Goal: Navigation & Orientation: Find specific page/section

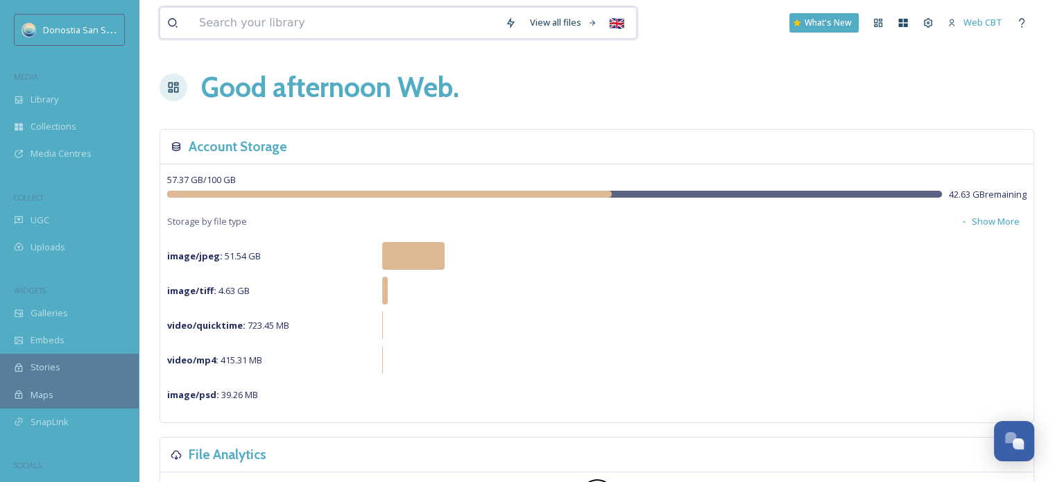
click at [305, 19] on input at bounding box center [345, 23] width 306 height 31
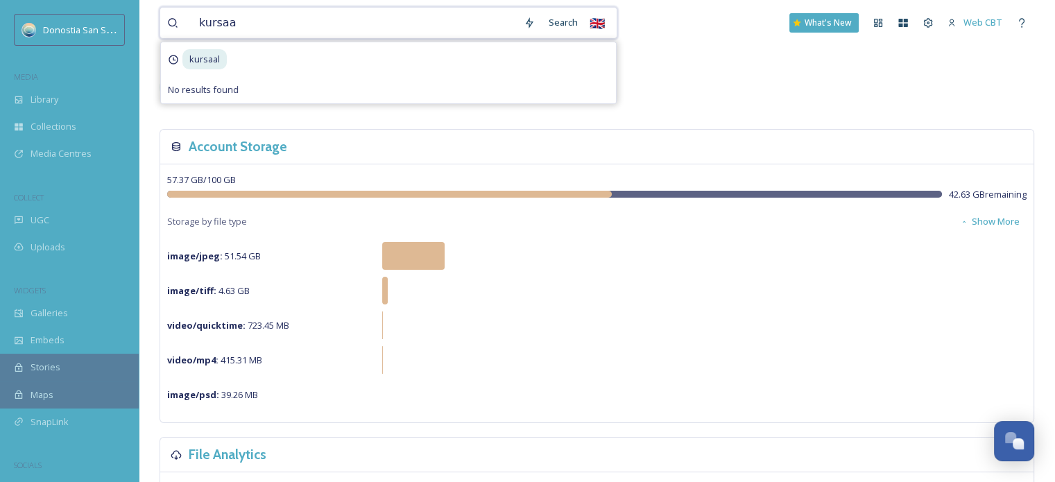
type input "kursaal"
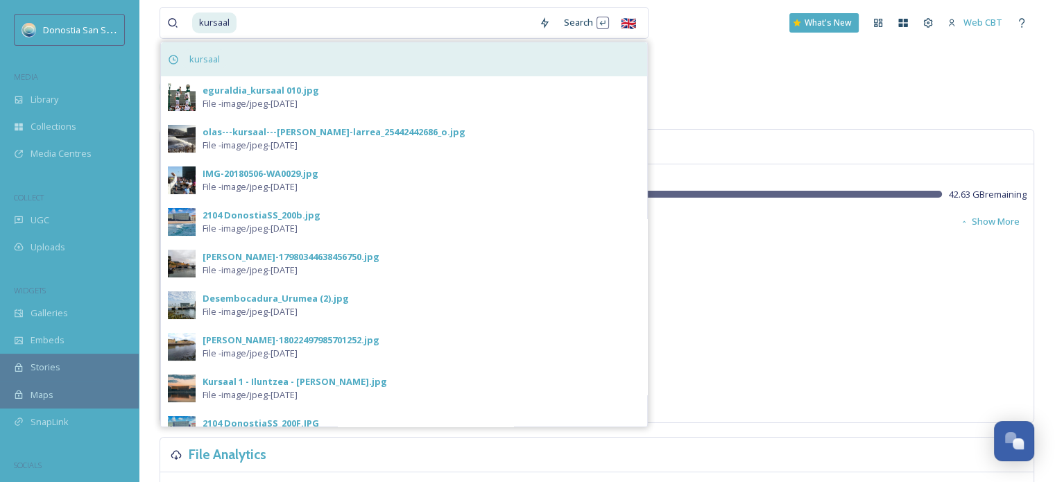
click at [209, 65] on span "kursaal" at bounding box center [204, 59] width 44 height 20
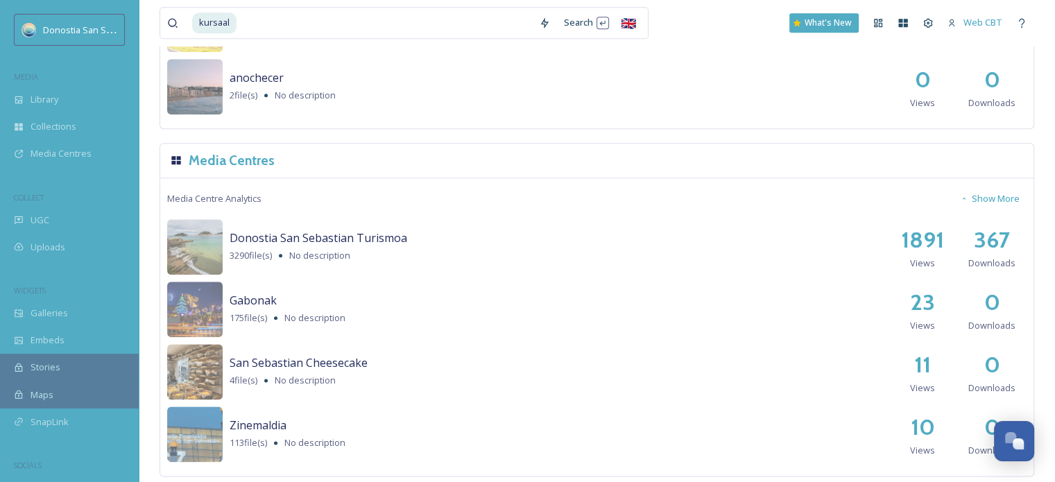
scroll to position [1645, 0]
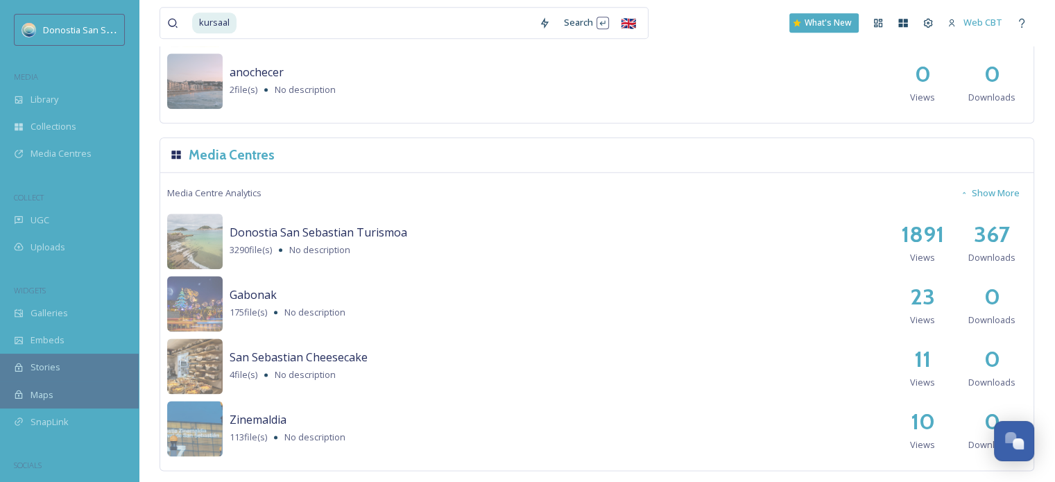
click at [264, 421] on span "Zinemaldia" at bounding box center [258, 419] width 57 height 15
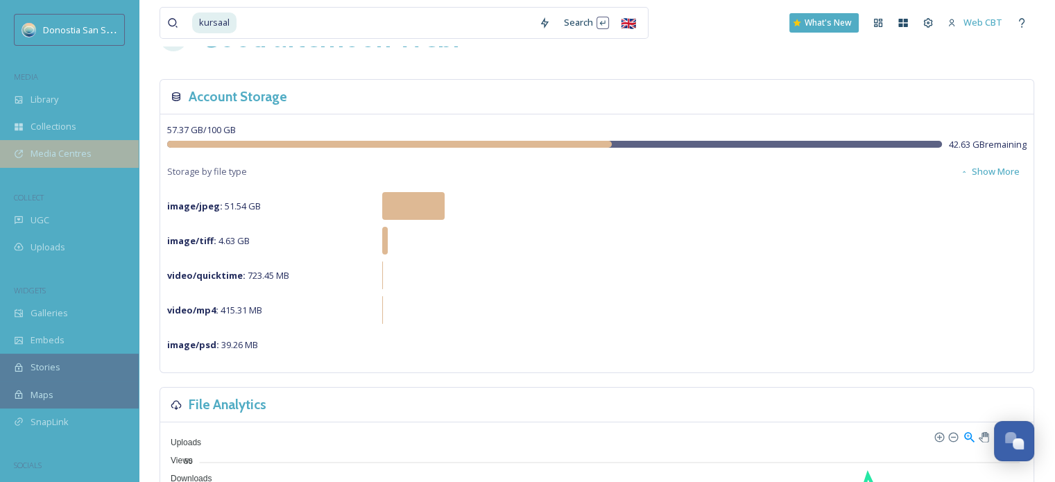
scroll to position [49, 0]
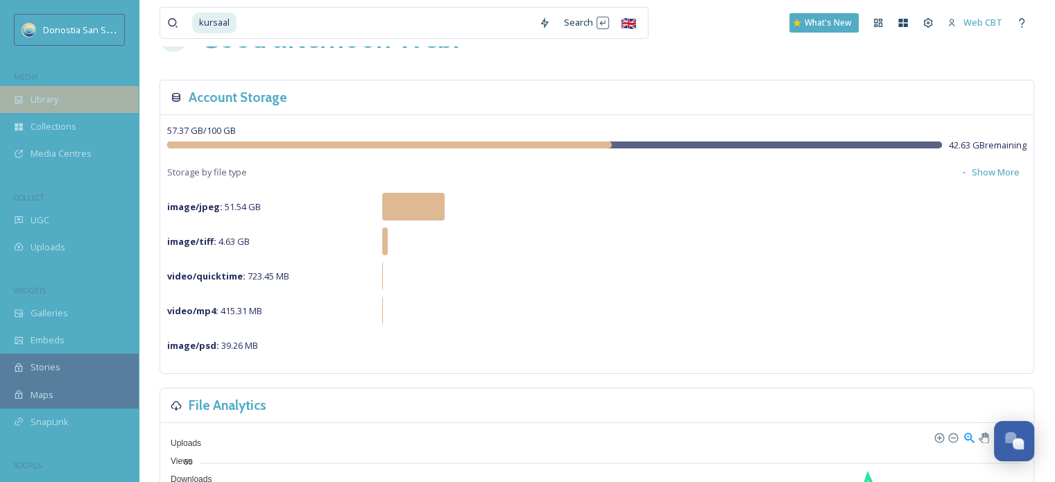
click at [49, 104] on span "Library" at bounding box center [45, 99] width 28 height 13
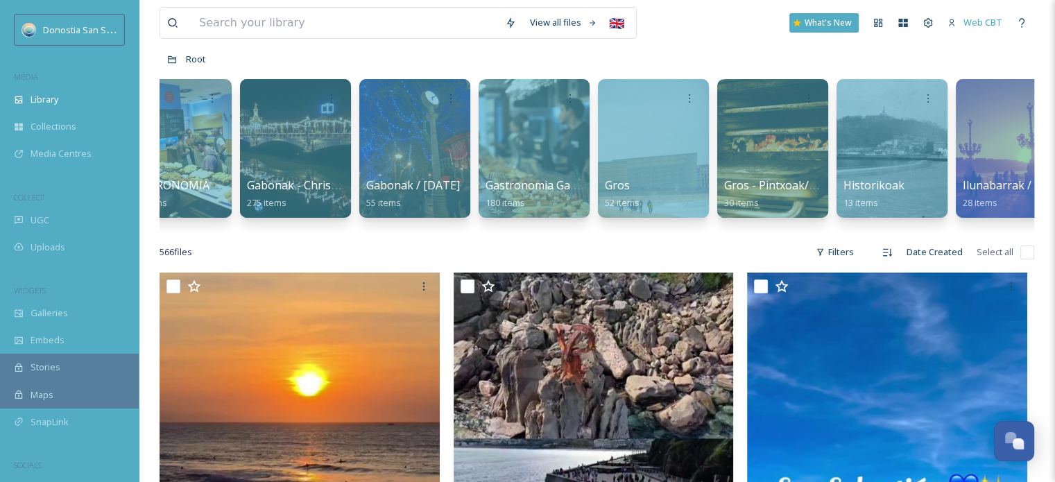
scroll to position [0, 1814]
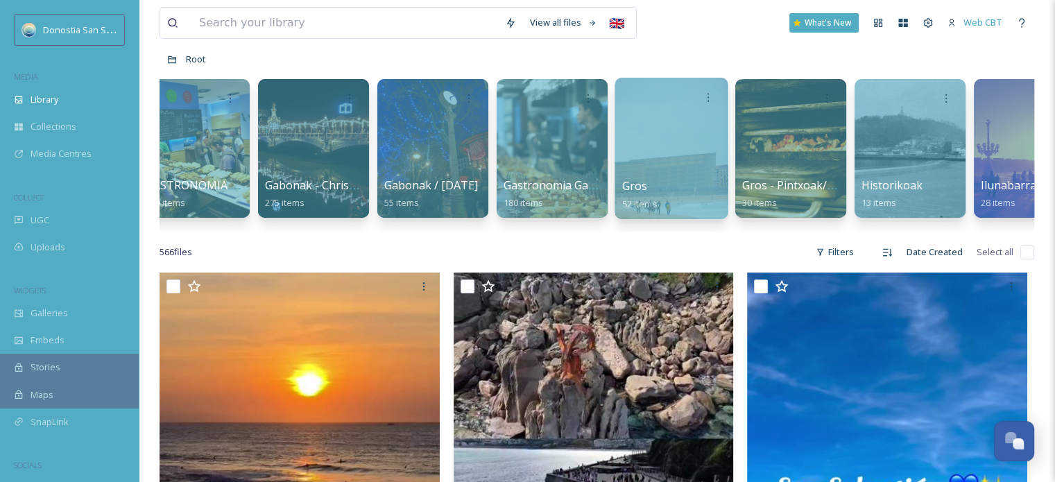
click at [669, 152] on div at bounding box center [671, 148] width 113 height 141
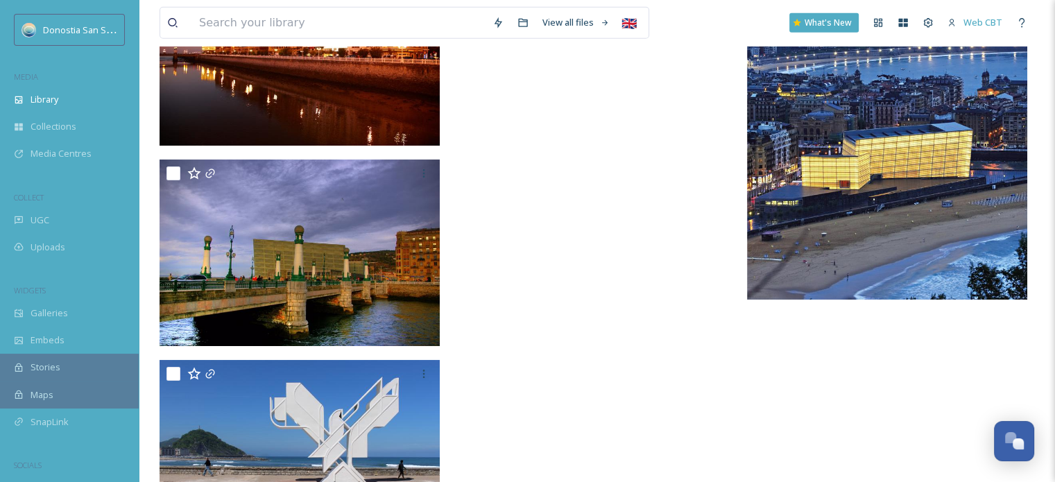
scroll to position [3973, 0]
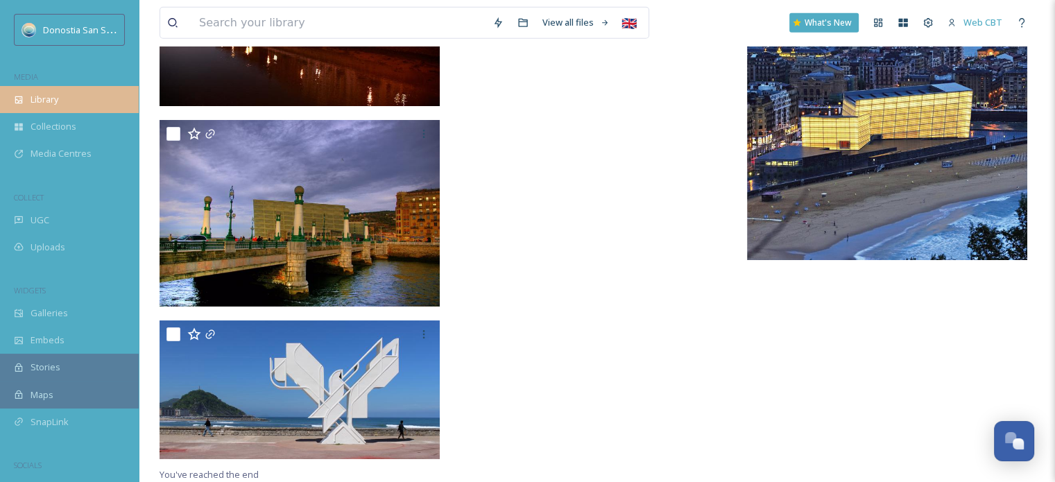
click at [54, 94] on span "Library" at bounding box center [45, 99] width 28 height 13
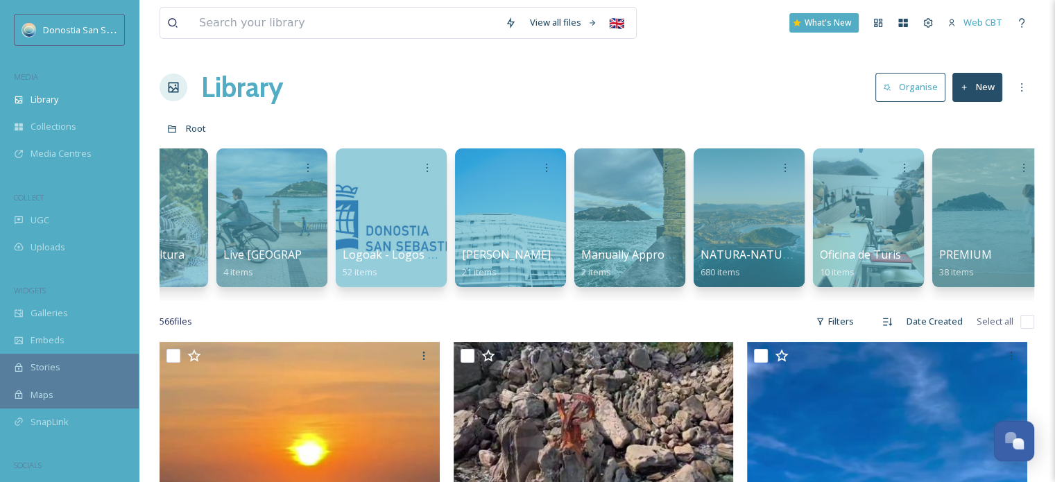
scroll to position [0, 3530]
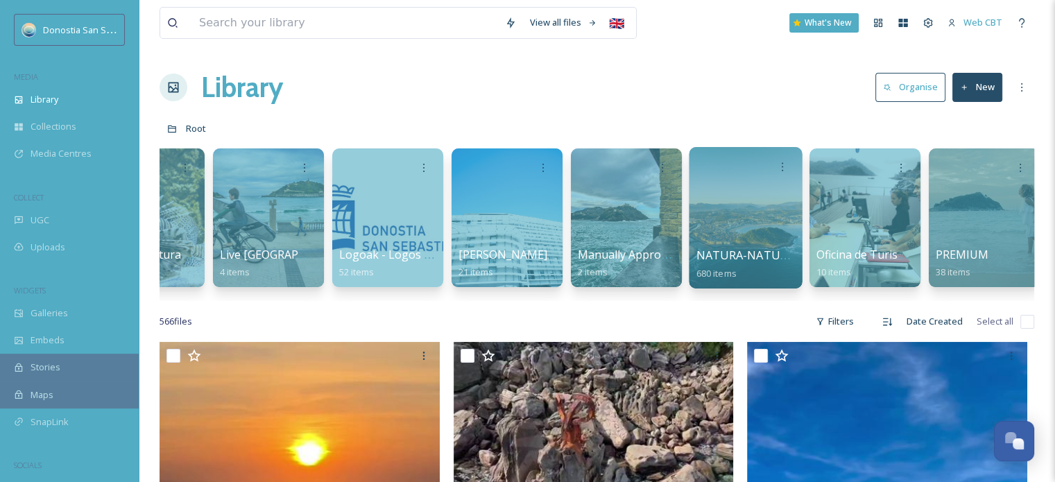
click at [694, 249] on div at bounding box center [745, 217] width 113 height 141
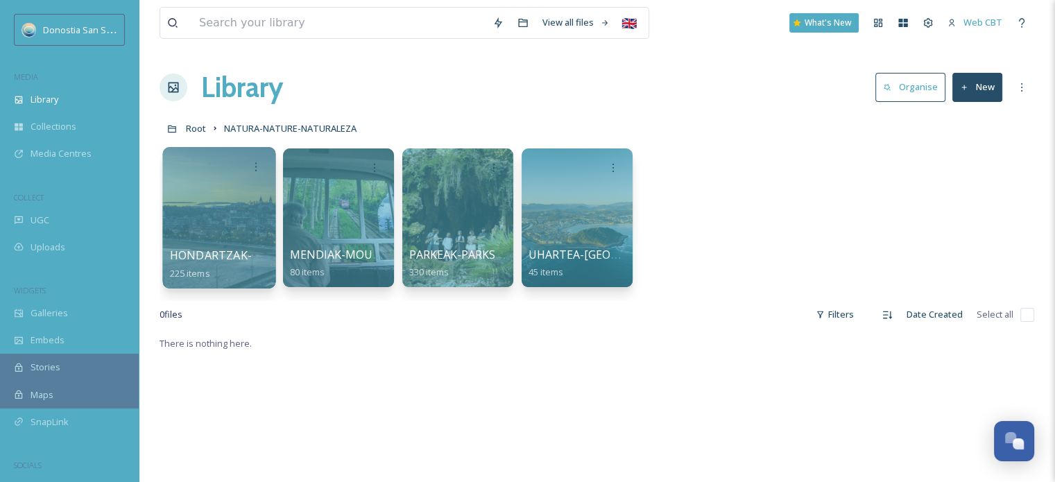
click at [252, 229] on div at bounding box center [218, 217] width 113 height 141
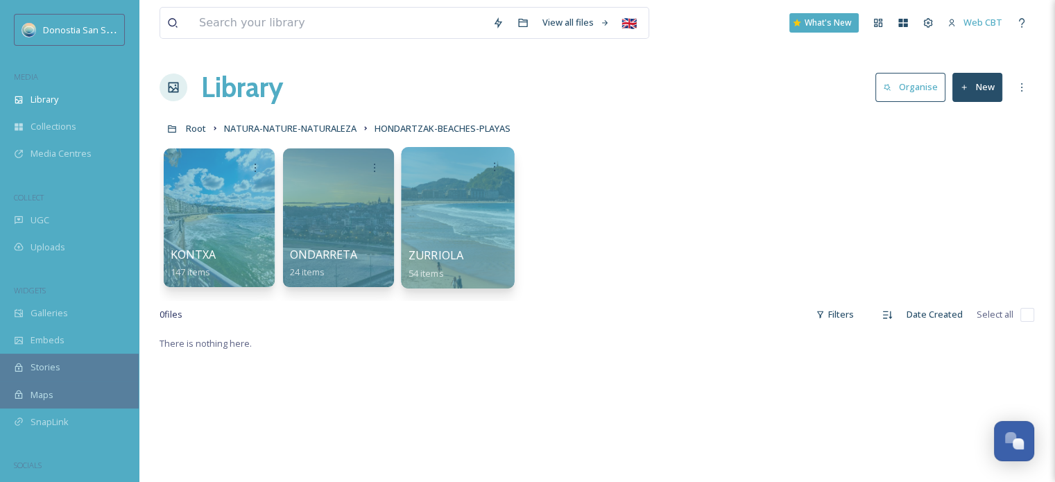
click at [479, 212] on div at bounding box center [457, 217] width 113 height 141
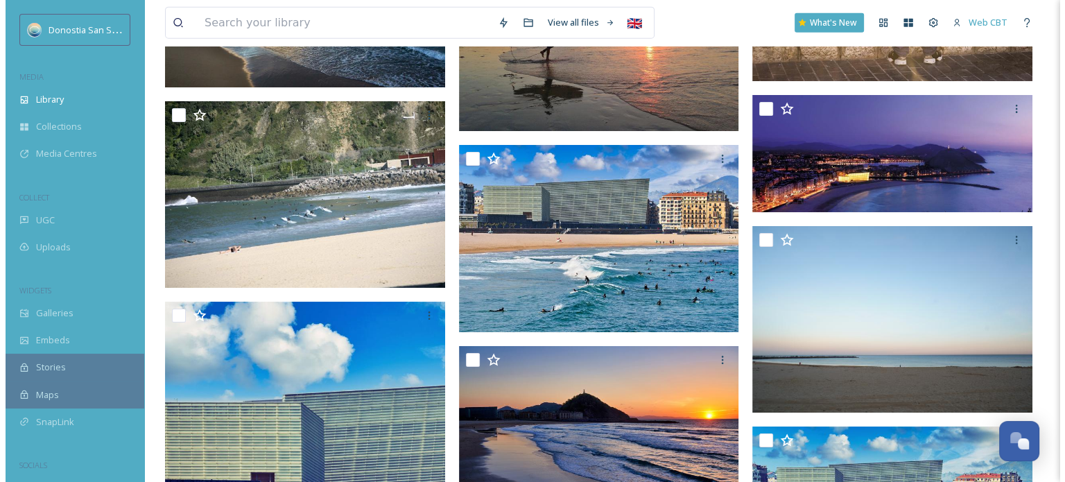
scroll to position [3326, 0]
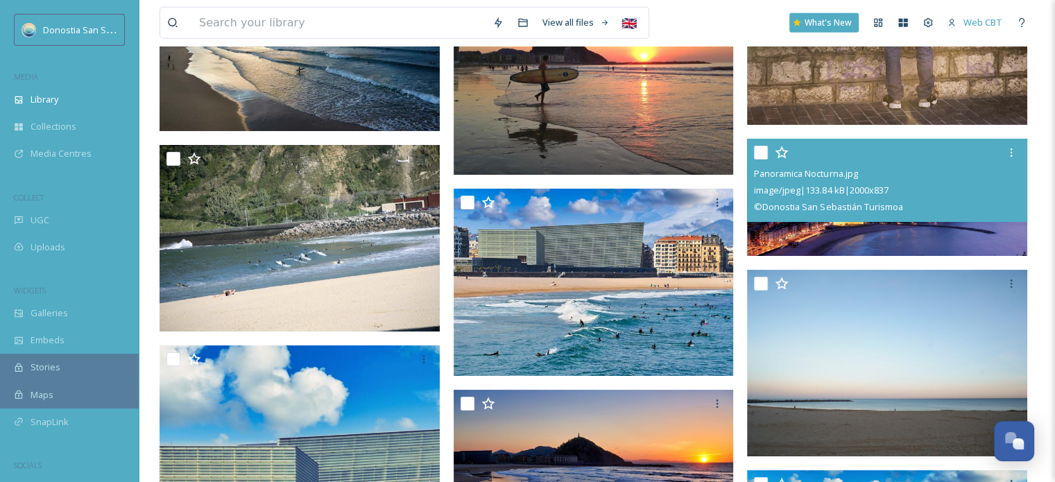
click at [843, 230] on img at bounding box center [887, 197] width 280 height 117
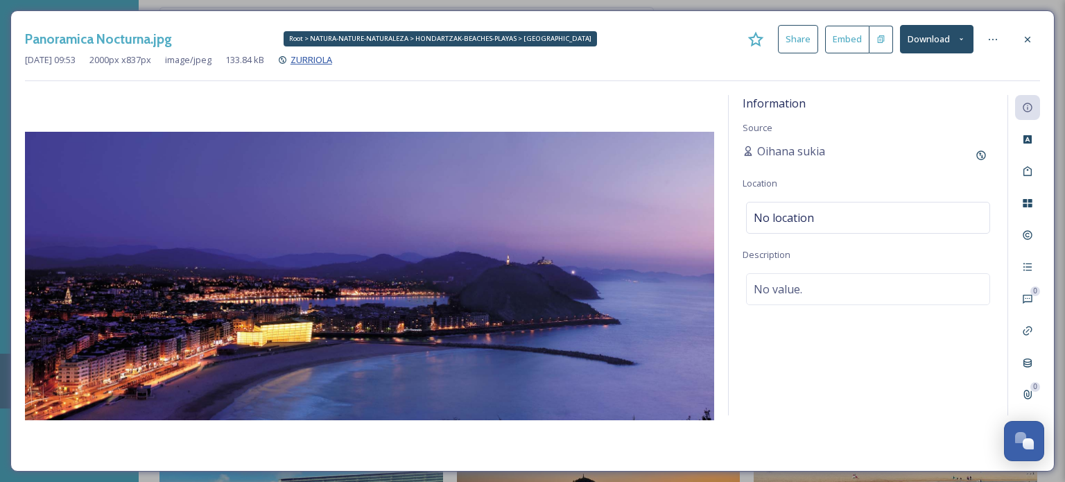
click at [332, 53] on span "ZURRIOLA" at bounding box center [312, 59] width 42 height 12
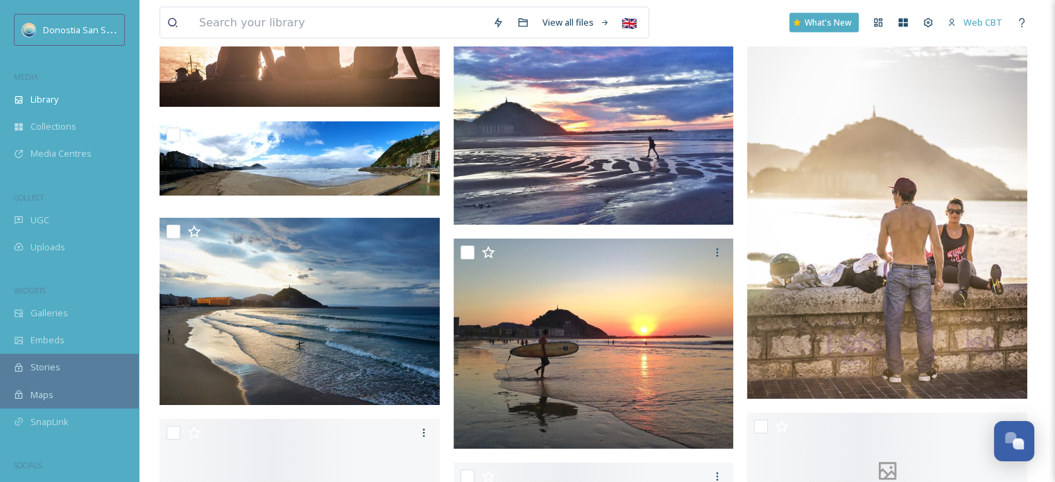
scroll to position [3191, 0]
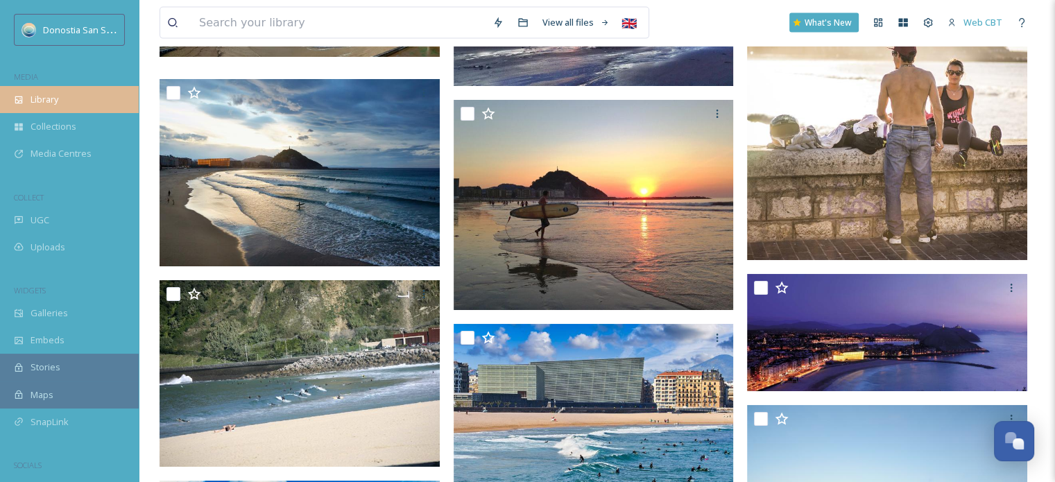
click at [58, 105] on span "Library" at bounding box center [45, 99] width 28 height 13
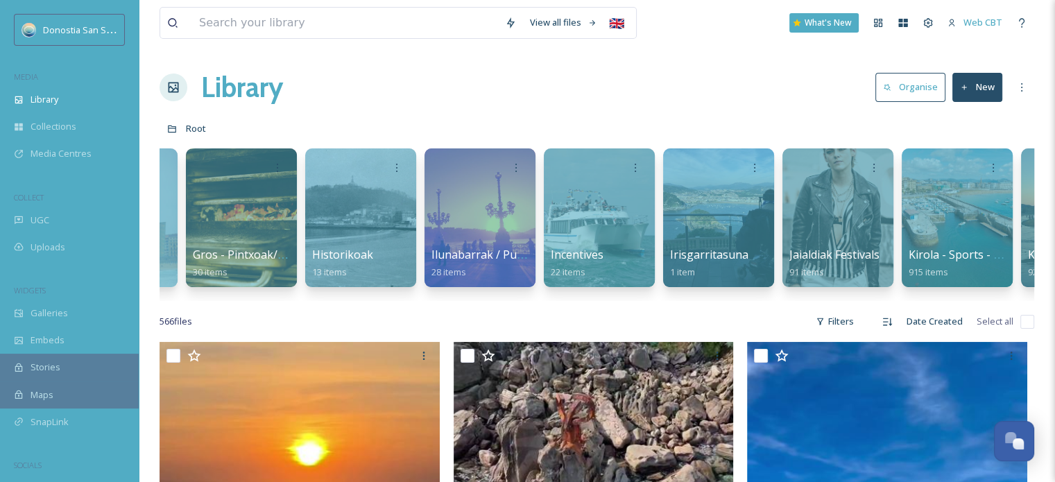
scroll to position [0, 2361]
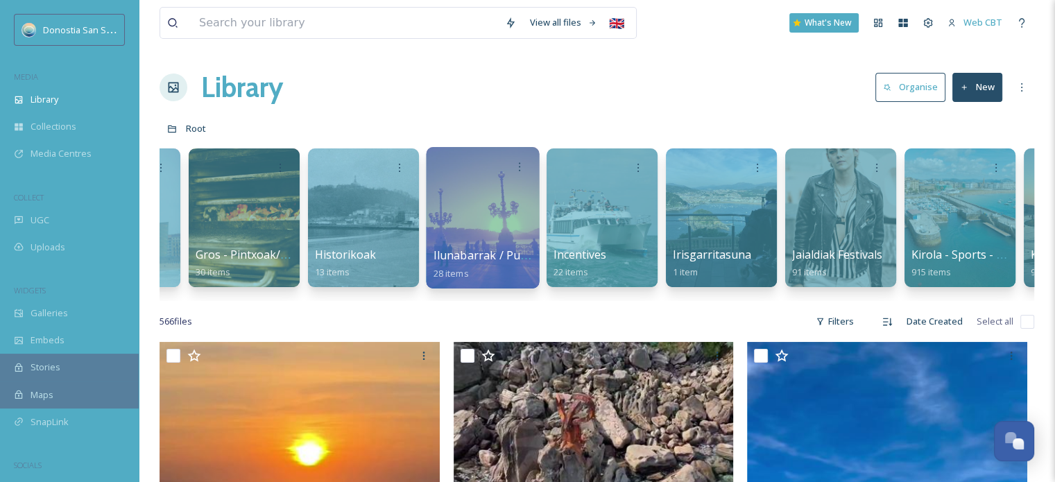
click at [467, 215] on div at bounding box center [482, 217] width 113 height 141
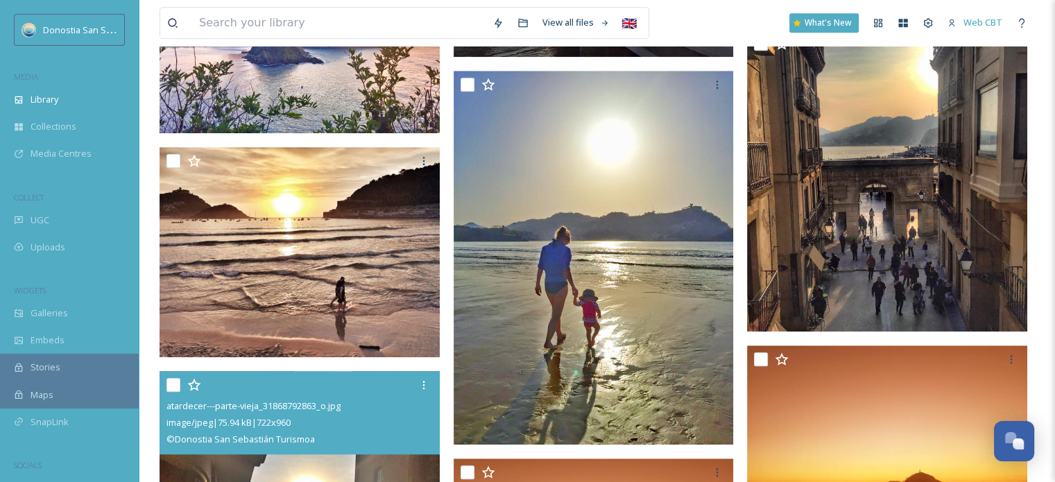
scroll to position [1323, 0]
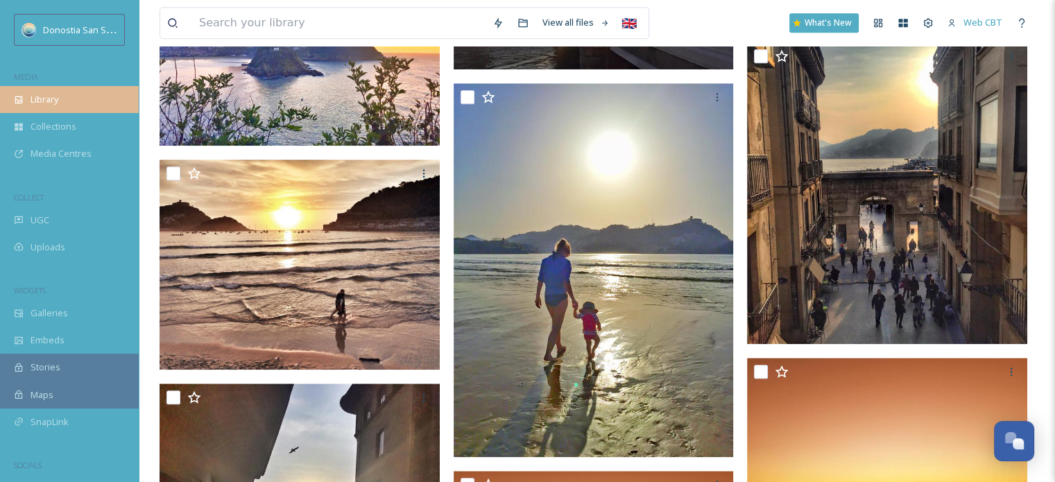
click at [60, 108] on div "Library" at bounding box center [69, 99] width 139 height 27
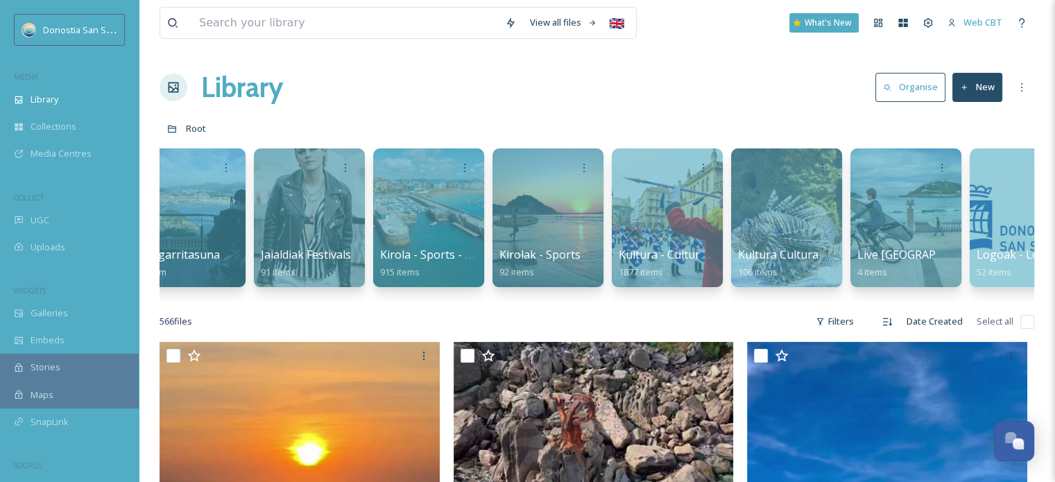
scroll to position [0, 2896]
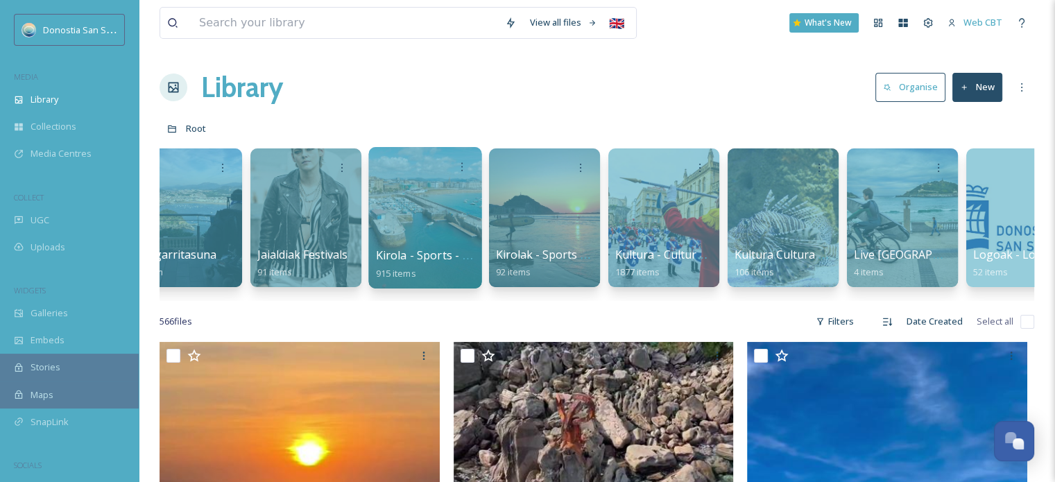
click at [433, 212] on div at bounding box center [424, 217] width 113 height 141
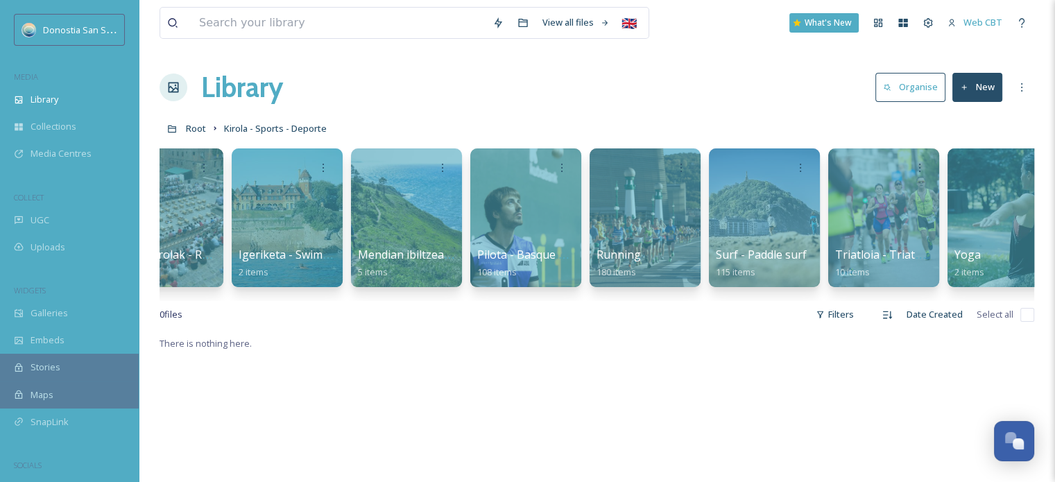
scroll to position [0, 796]
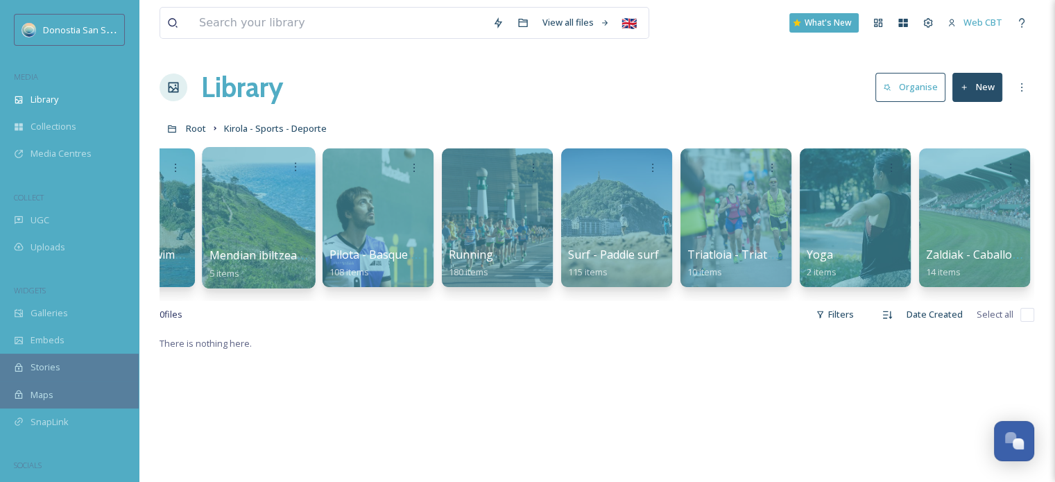
click at [272, 216] on div at bounding box center [258, 217] width 113 height 141
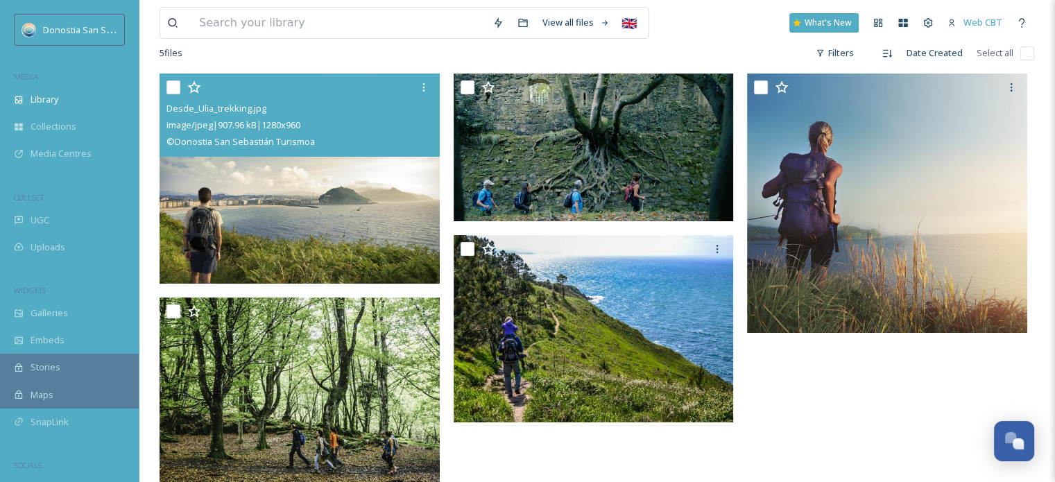
scroll to position [50, 0]
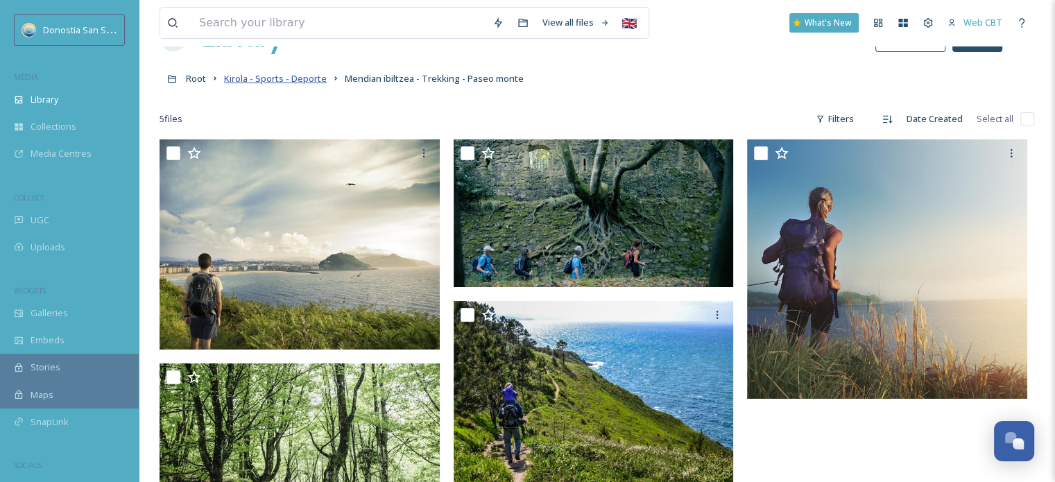
click at [284, 78] on span "Kirola - Sports - Deporte" at bounding box center [275, 78] width 103 height 12
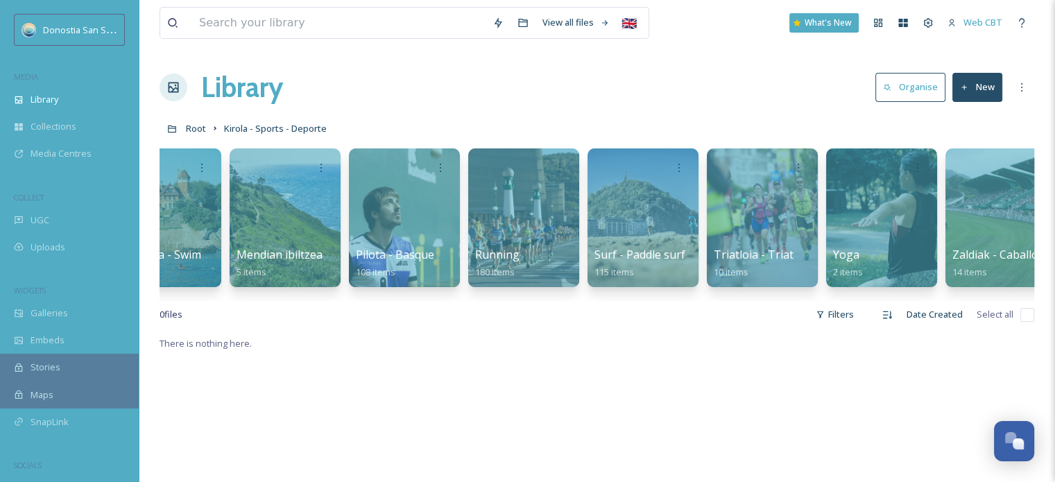
scroll to position [0, 796]
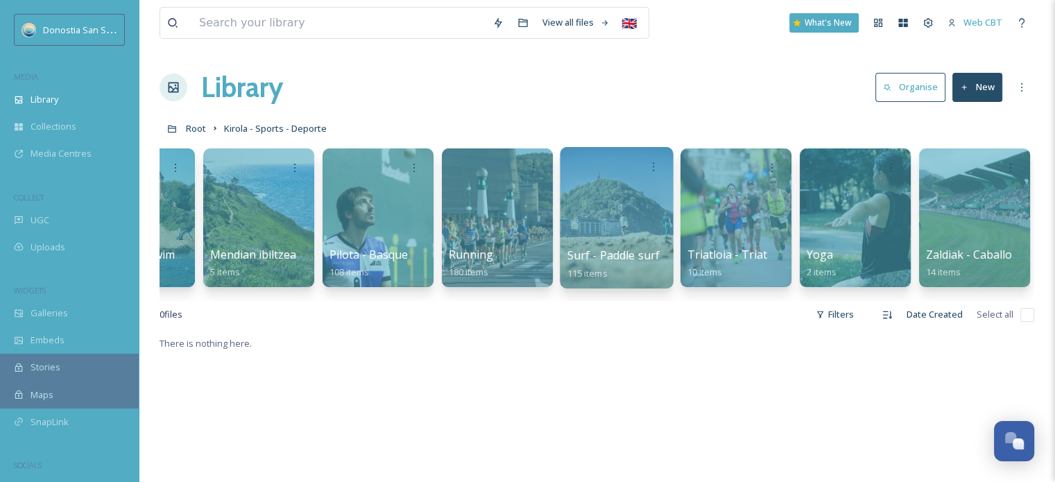
click at [598, 205] on div at bounding box center [616, 217] width 113 height 141
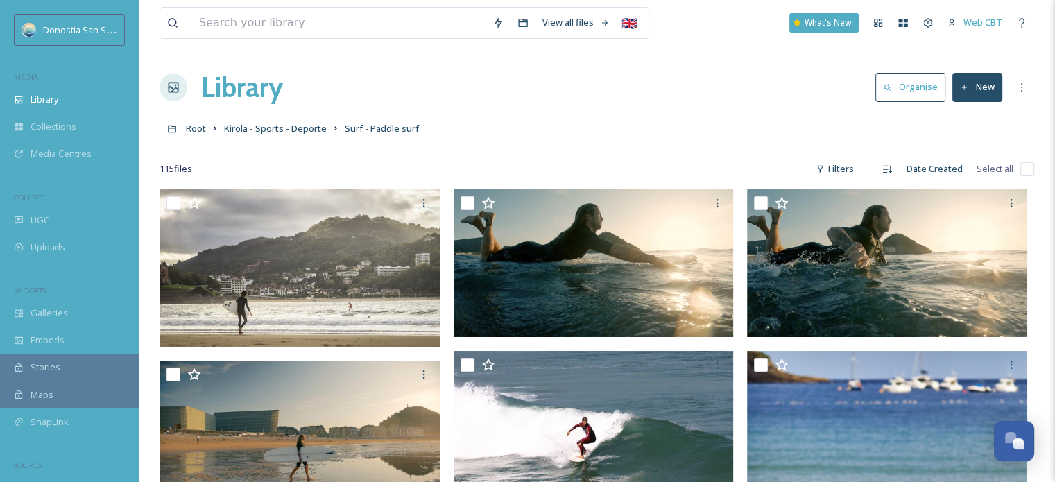
click at [222, 126] on div "Root Kirola - Sports - Deporte Surf - Paddle surf" at bounding box center [597, 128] width 875 height 26
click at [246, 132] on span "Kirola - Sports - Deporte" at bounding box center [275, 128] width 103 height 12
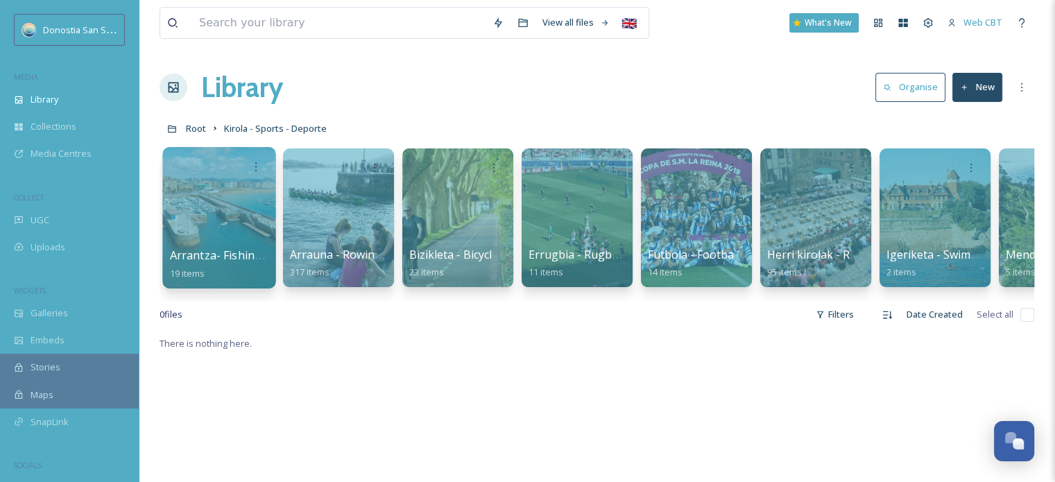
click at [228, 191] on div at bounding box center [218, 217] width 113 height 141
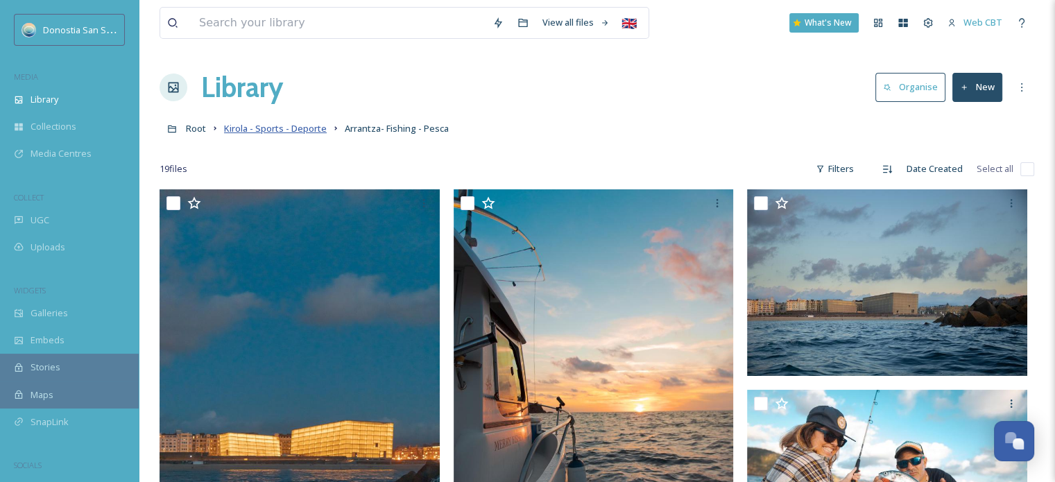
click at [249, 129] on span "Kirola - Sports - Deporte" at bounding box center [275, 128] width 103 height 12
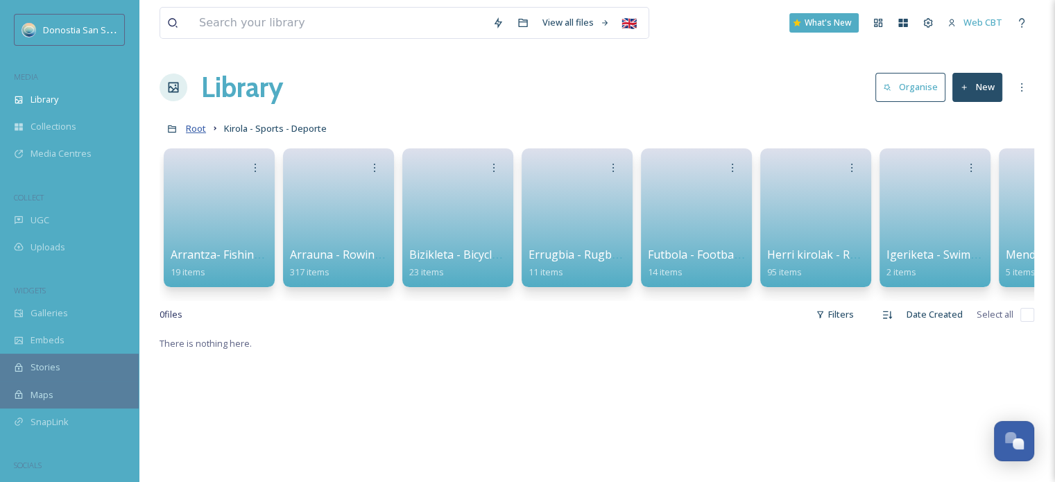
click at [189, 127] on span "Root" at bounding box center [196, 128] width 20 height 12
